Goal: Information Seeking & Learning: Learn about a topic

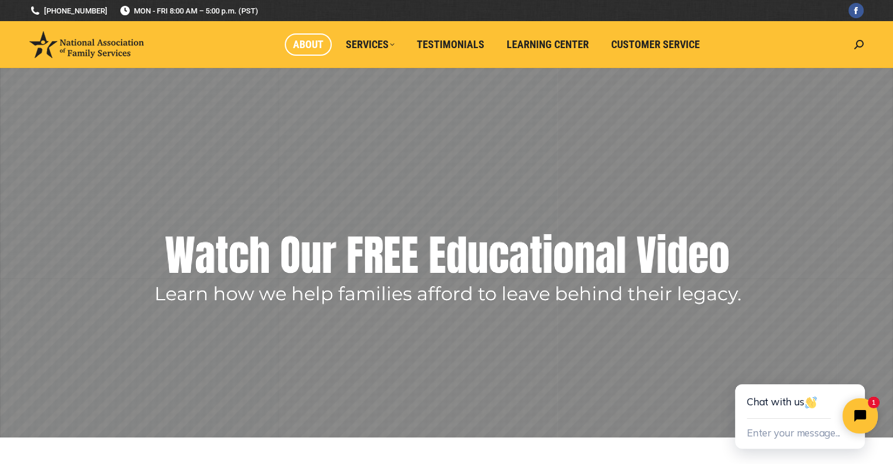
click at [311, 48] on span "About" at bounding box center [308, 44] width 31 height 13
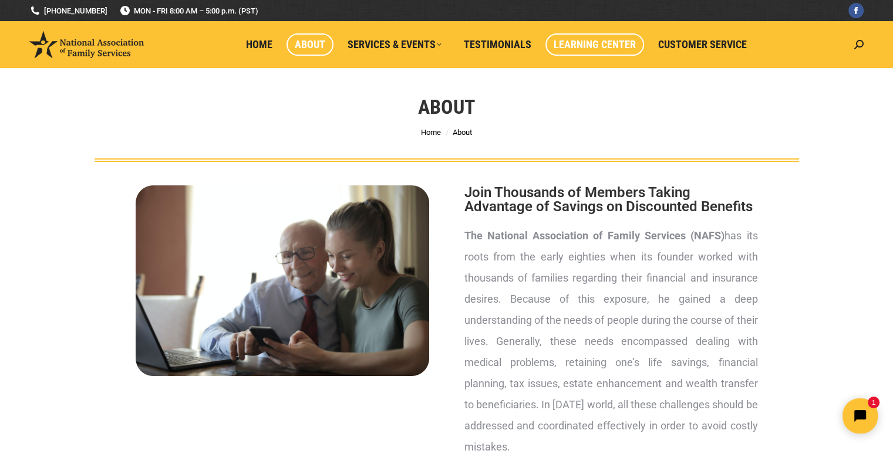
click at [573, 44] on span "Learning Center" at bounding box center [594, 44] width 82 height 13
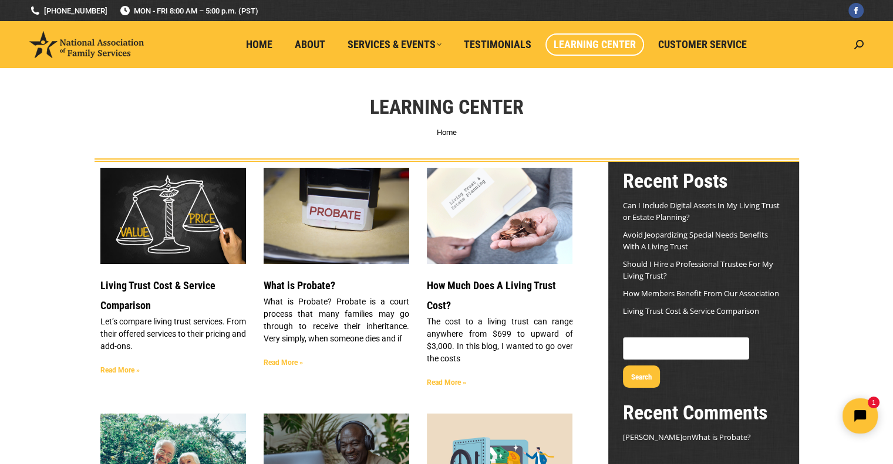
click at [109, 369] on link "Read More »" at bounding box center [119, 370] width 39 height 8
click at [145, 228] on img at bounding box center [172, 215] width 147 height 97
